Goal: Check status: Check status

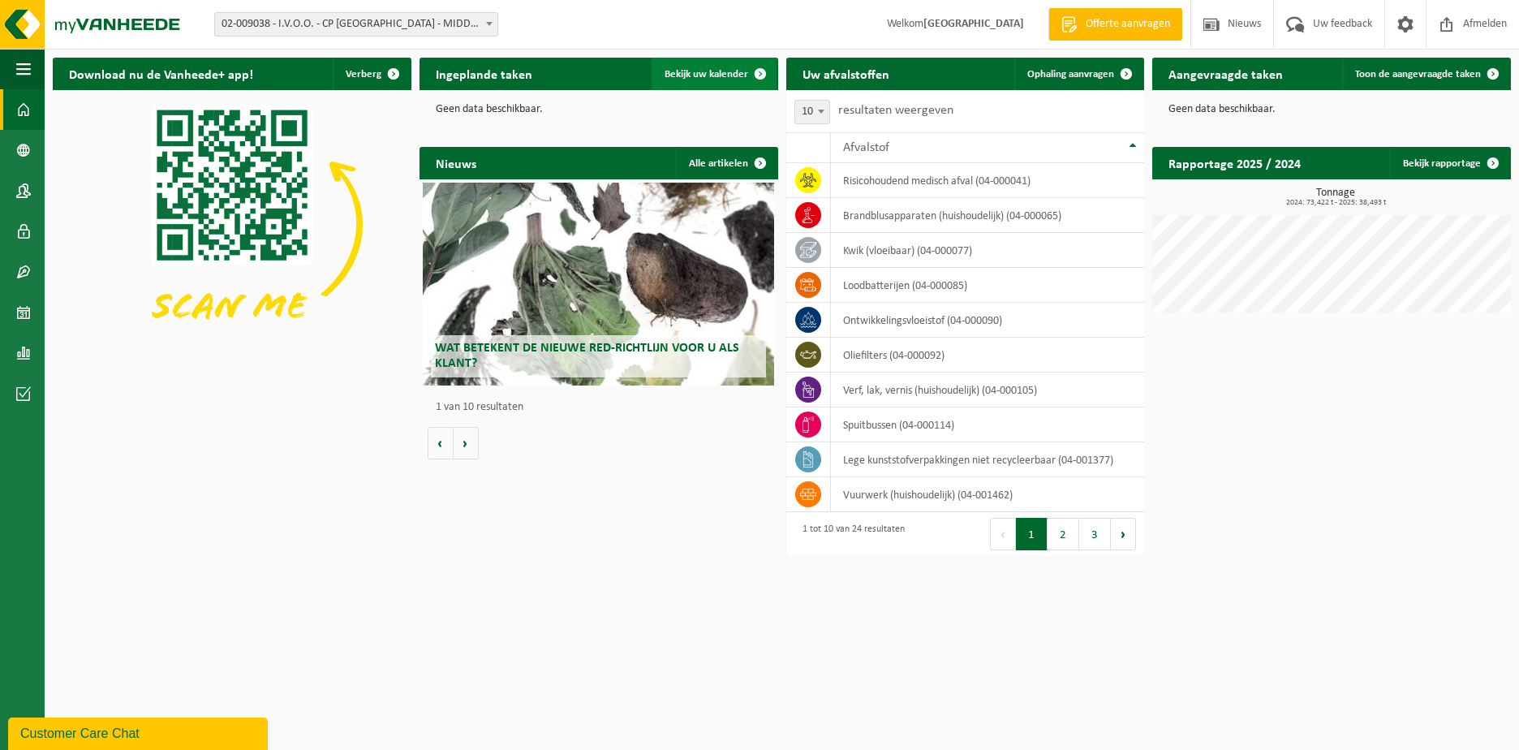
click at [713, 74] on span "Bekijk uw kalender" at bounding box center [707, 74] width 84 height 11
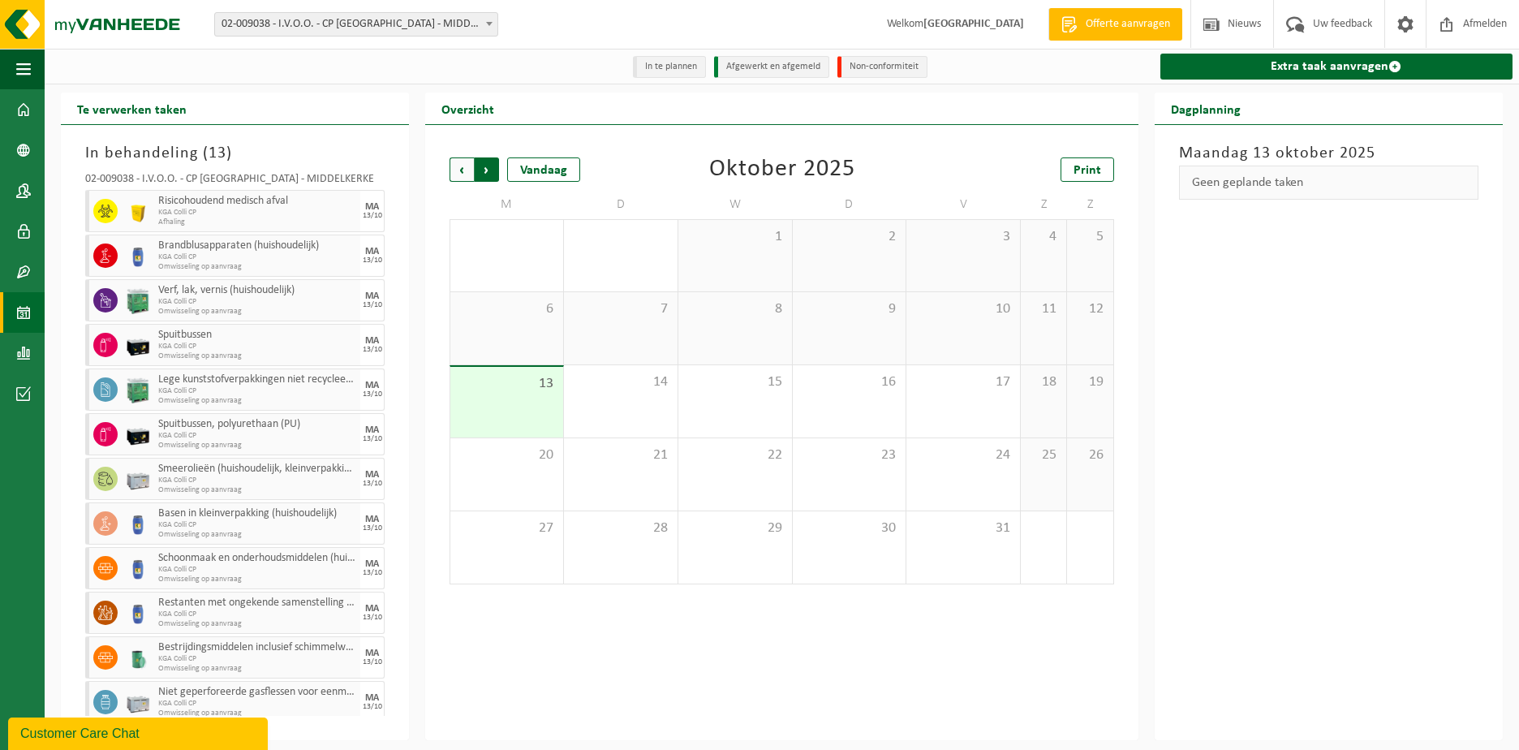
click at [462, 166] on span "Vorige" at bounding box center [462, 169] width 24 height 24
click at [485, 166] on span "Volgende" at bounding box center [487, 169] width 24 height 24
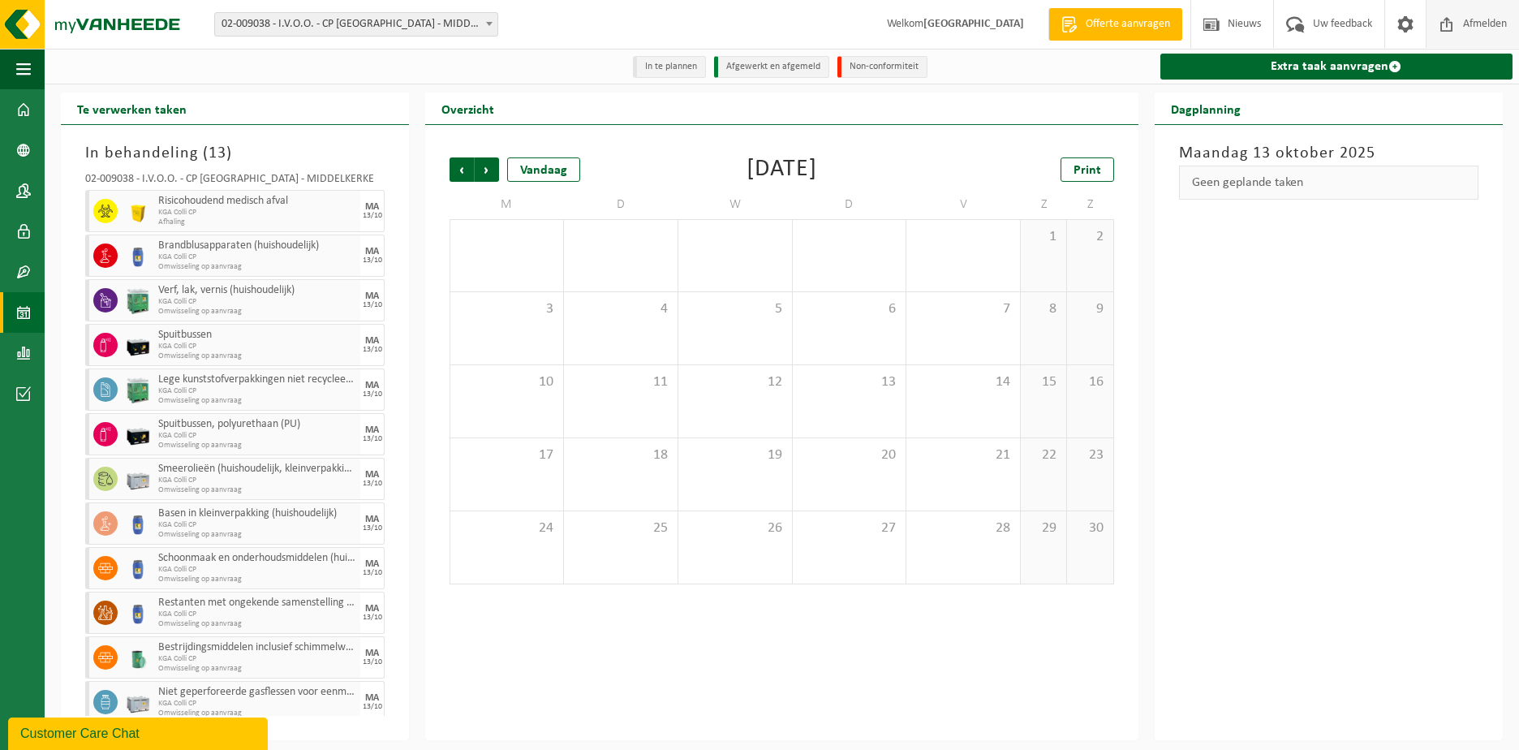
click at [1477, 25] on span "Afmelden" at bounding box center [1485, 24] width 52 height 48
